Goal: Task Accomplishment & Management: Manage account settings

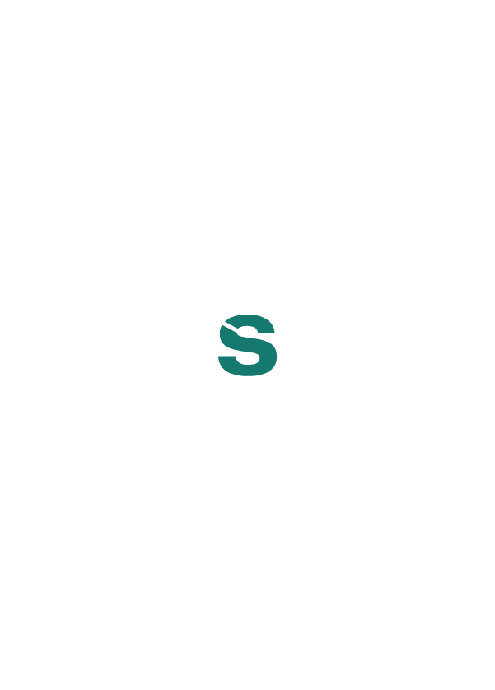
scroll to position [8, 0]
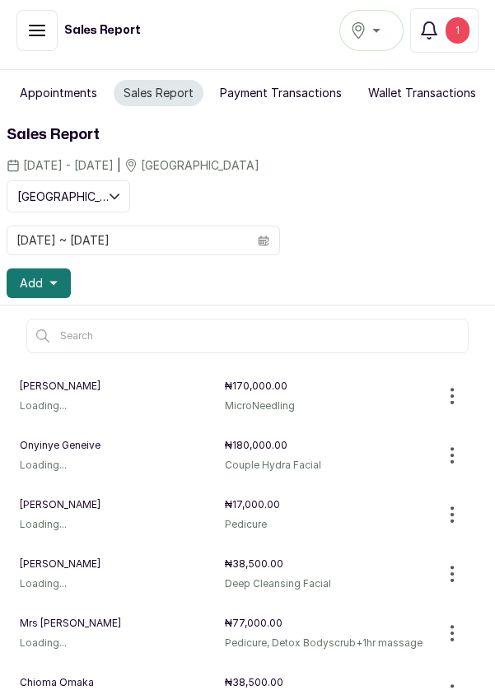
click at [455, 29] on div "1" at bounding box center [458, 30] width 24 height 26
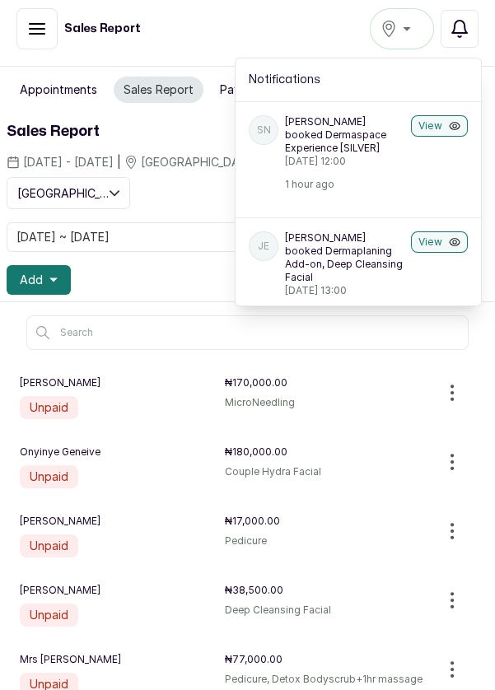
scroll to position [0, 0]
click at [421, 174] on div "SN Stanley Nwachukwu booked Dermaspace Experience [SILVER] Wednesday, 01 Octobe…" at bounding box center [359, 152] width 246 height 103
click at [443, 116] on button "View" at bounding box center [439, 125] width 57 height 21
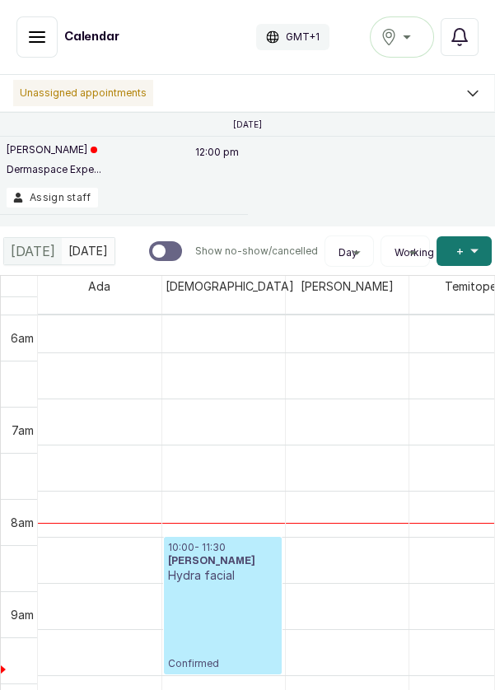
scroll to position [701, 0]
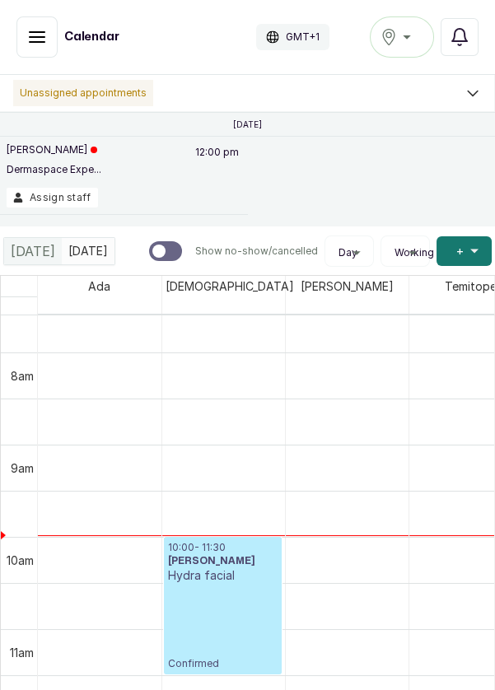
click at [47, 152] on p "[PERSON_NAME]" at bounding box center [54, 149] width 95 height 13
click at [63, 173] on p "Dermaspace Expe..." at bounding box center [54, 169] width 95 height 13
click at [72, 189] on button "Assign staff" at bounding box center [52, 198] width 91 height 20
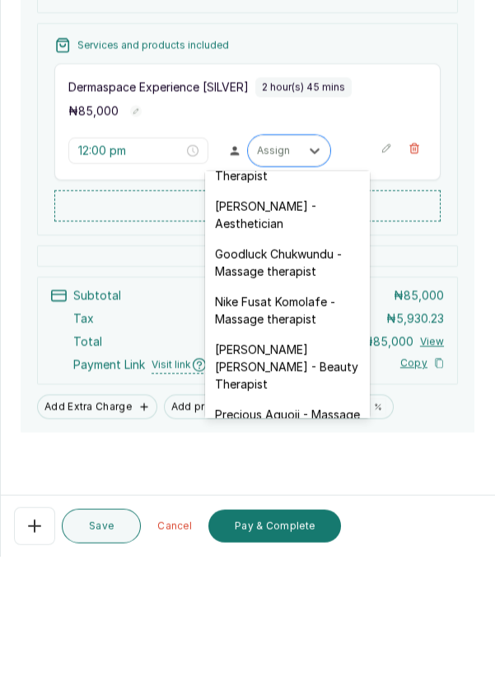
scroll to position [614, 0]
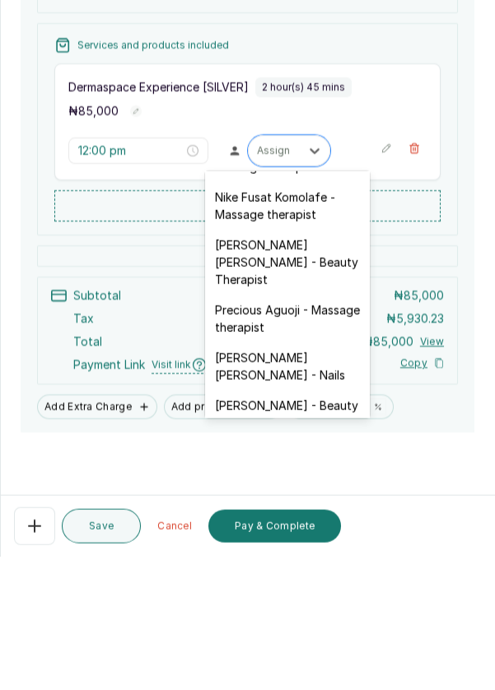
click at [311, 476] on div "Temitope Abdul Kareem - Nails" at bounding box center [287, 500] width 165 height 48
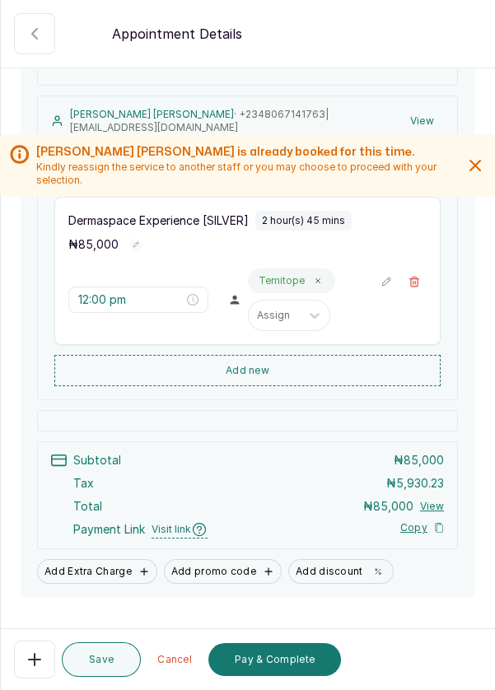
click at [25, 37] on icon "button" at bounding box center [35, 34] width 20 height 20
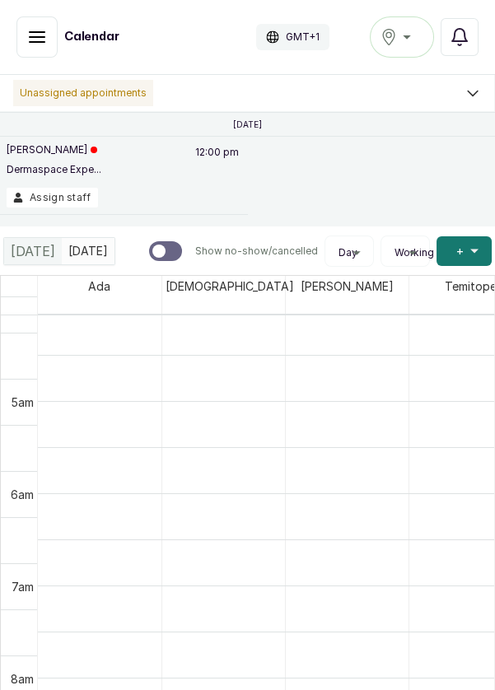
scroll to position [422, 0]
click at [68, 90] on p "Unassigned appointments" at bounding box center [83, 93] width 140 height 26
click at [40, 35] on icon "button" at bounding box center [37, 37] width 20 height 20
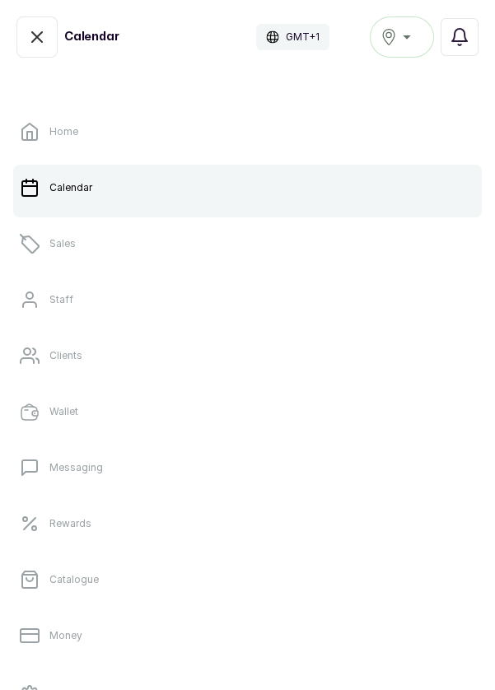
click at [169, 257] on link "Sales" at bounding box center [247, 244] width 469 height 46
